Goal: Task Accomplishment & Management: Use online tool/utility

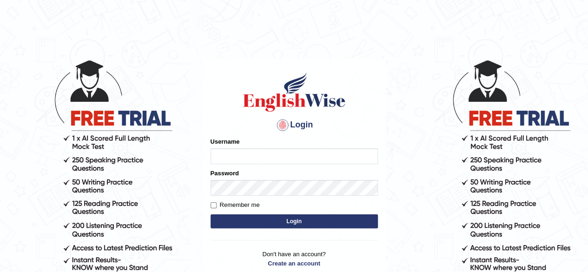
type input "0466127642"
click at [275, 220] on button "Login" at bounding box center [293, 221] width 167 height 14
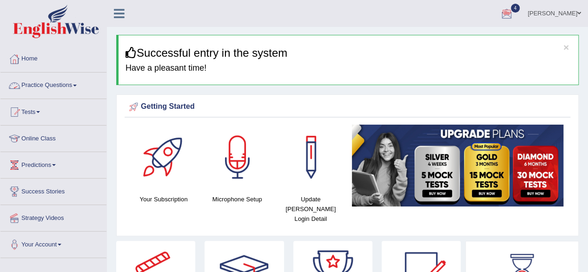
click at [51, 90] on link "Practice Questions" at bounding box center [53, 83] width 106 height 23
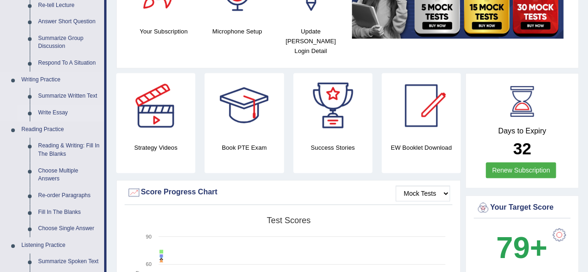
scroll to position [169, 0]
